Goal: Information Seeking & Learning: Learn about a topic

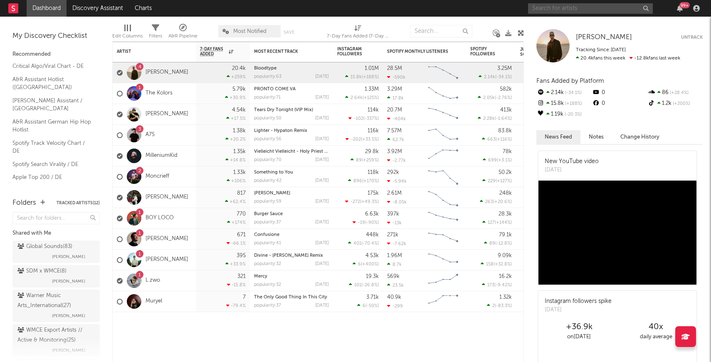
click at [582, 9] on input "text" at bounding box center [590, 8] width 125 height 10
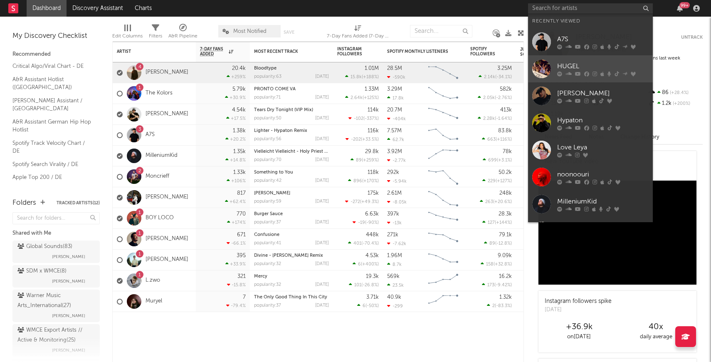
click at [539, 58] on link "HUGEL" at bounding box center [590, 68] width 125 height 27
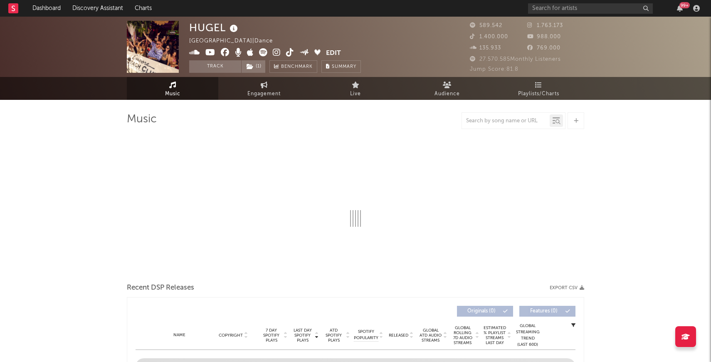
select select "6m"
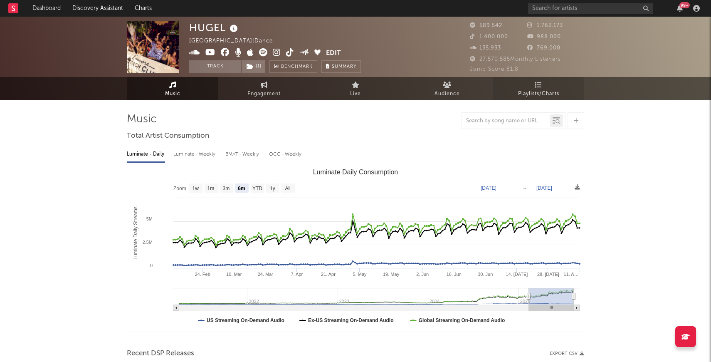
click at [537, 93] on span "Playlists/Charts" at bounding box center [538, 94] width 41 height 10
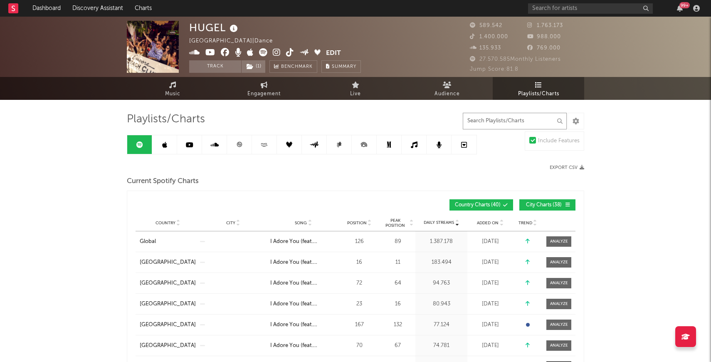
click at [493, 120] on input "text" at bounding box center [515, 121] width 104 height 17
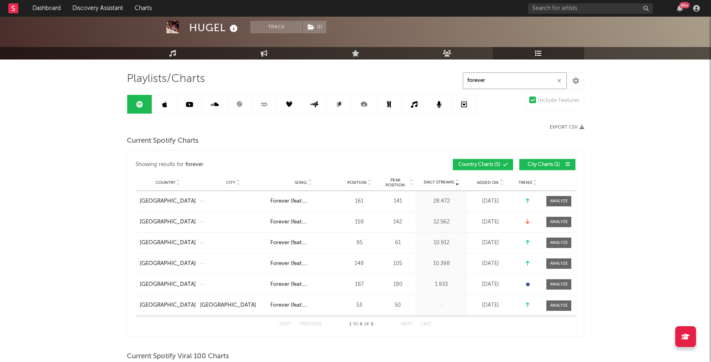
scroll to position [42, 0]
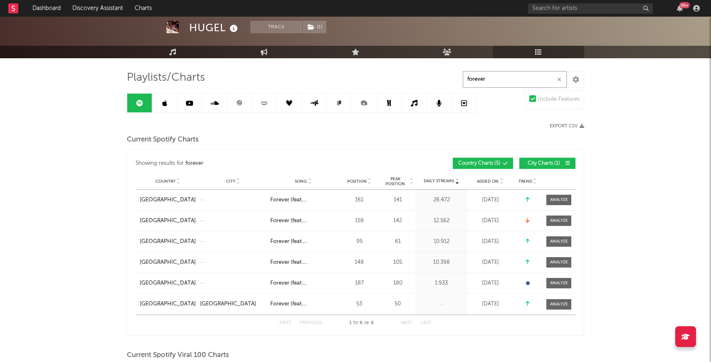
type input "forever"
click at [358, 182] on span "Position" at bounding box center [357, 181] width 20 height 5
click at [534, 158] on button "City Charts ( 1 )" at bounding box center [547, 163] width 56 height 11
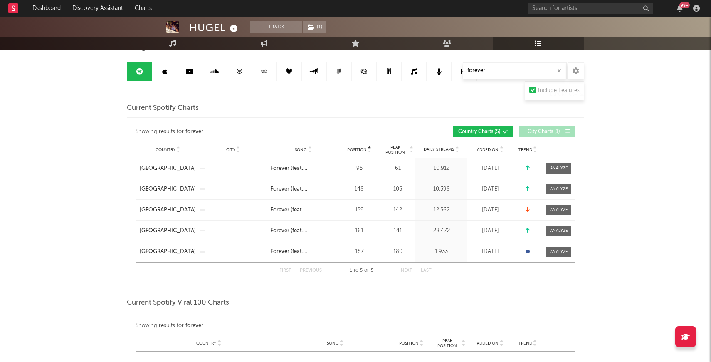
scroll to position [72, 0]
